Goal: Navigation & Orientation: Find specific page/section

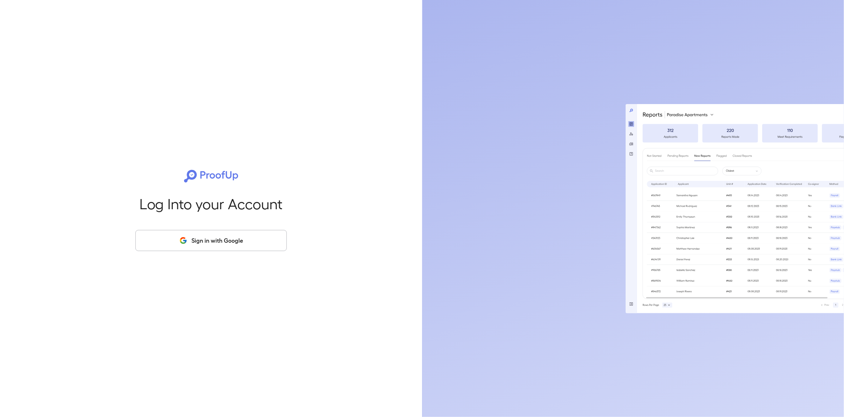
click at [221, 248] on button "Sign in with Google" at bounding box center [210, 240] width 151 height 21
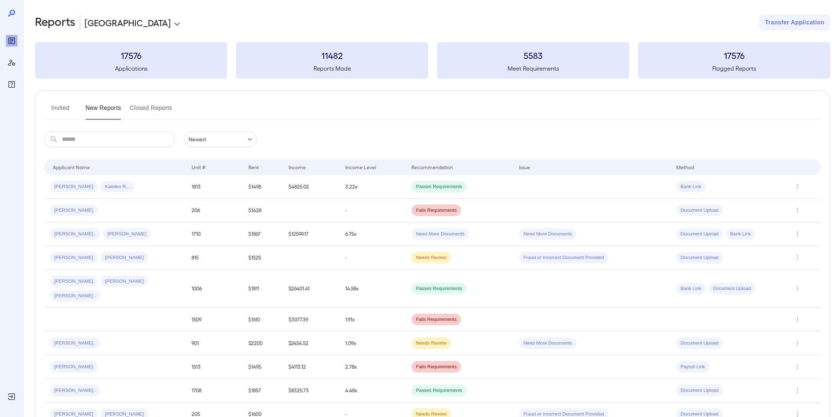
click at [60, 110] on button "Invited" at bounding box center [60, 110] width 33 height 17
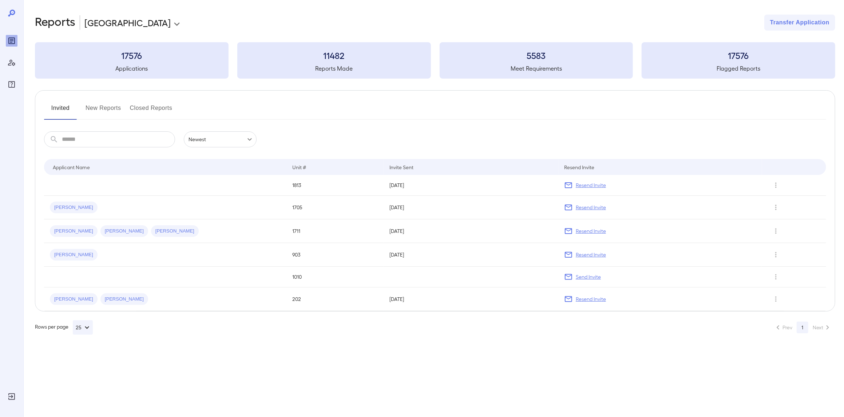
click at [96, 115] on button "New Reports" at bounding box center [104, 110] width 36 height 17
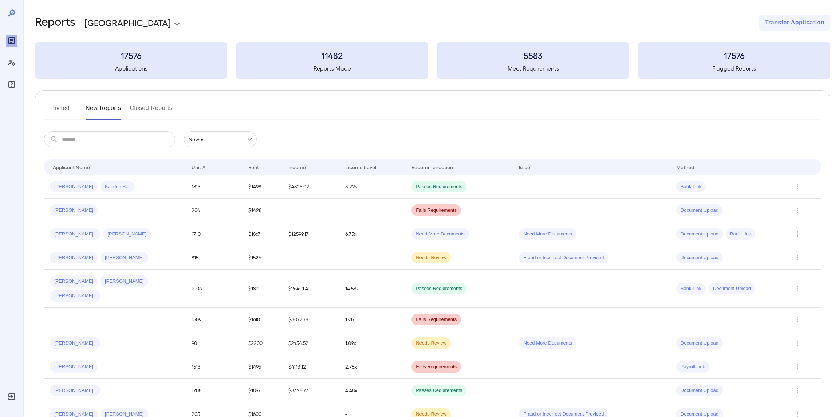
click at [11, 63] on icon "Manage Users" at bounding box center [11, 62] width 9 height 9
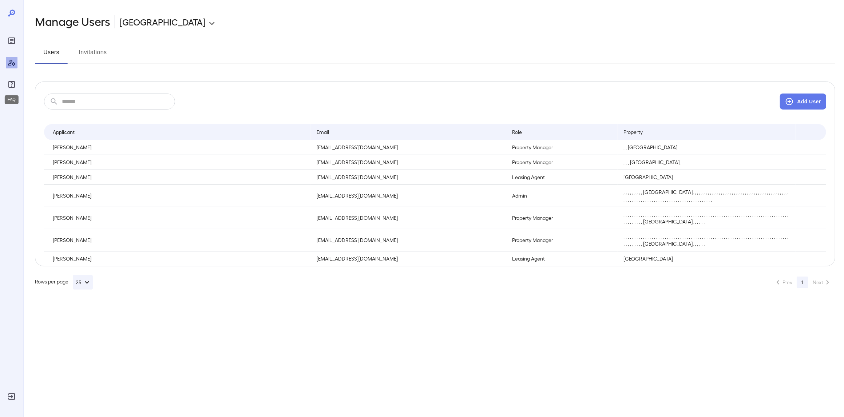
click at [10, 87] on icon "FAQ" at bounding box center [11, 84] width 9 height 9
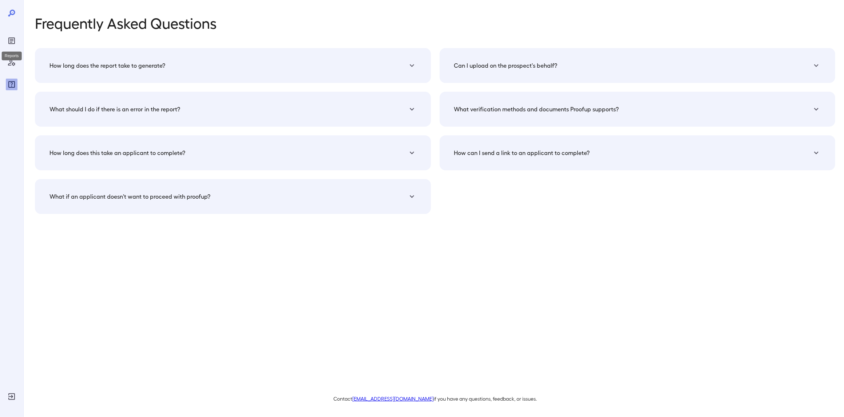
click at [12, 46] on div "Reports" at bounding box center [12, 41] width 12 height 12
